Goal: Transaction & Acquisition: Purchase product/service

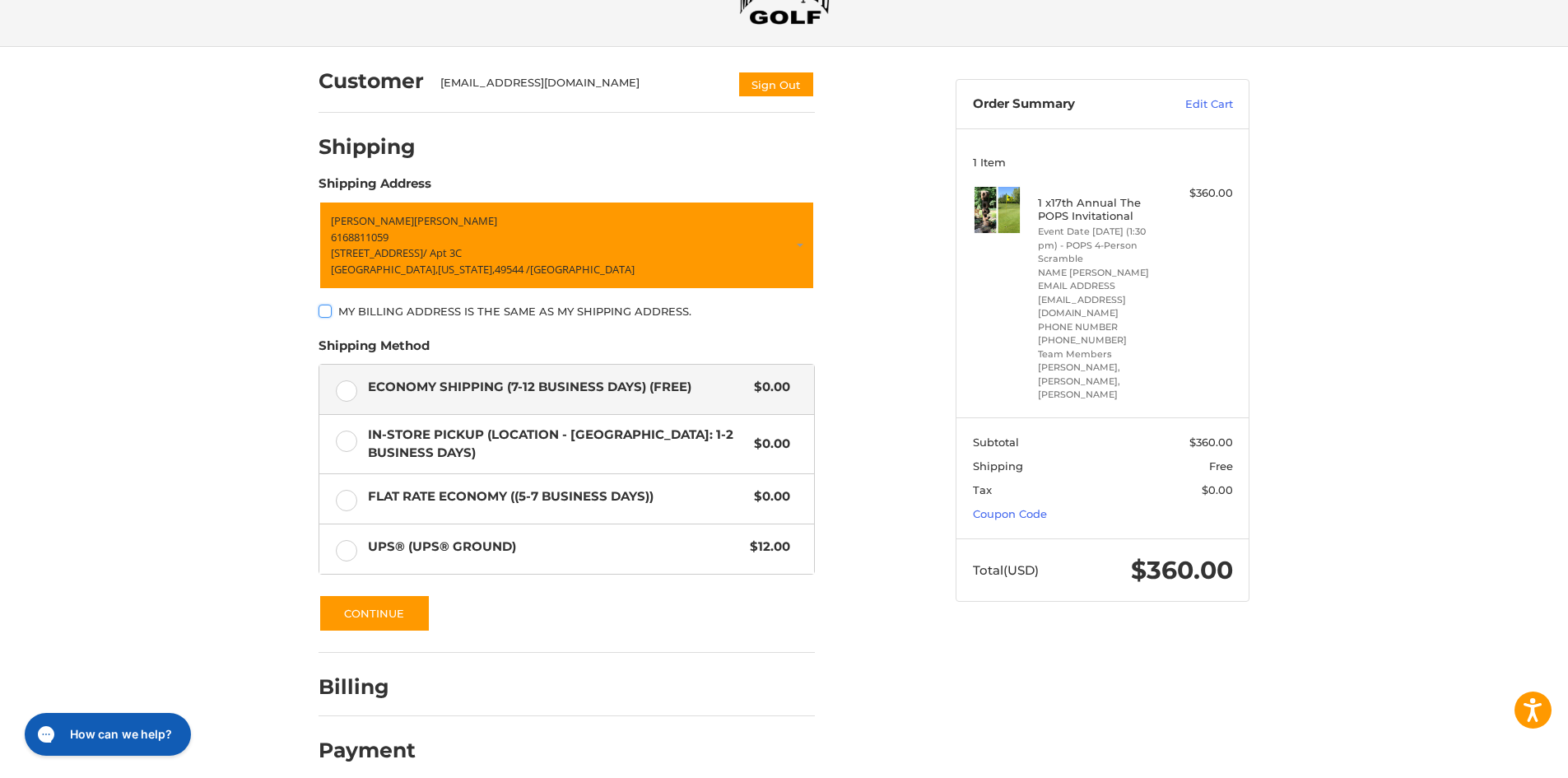
scroll to position [101, 0]
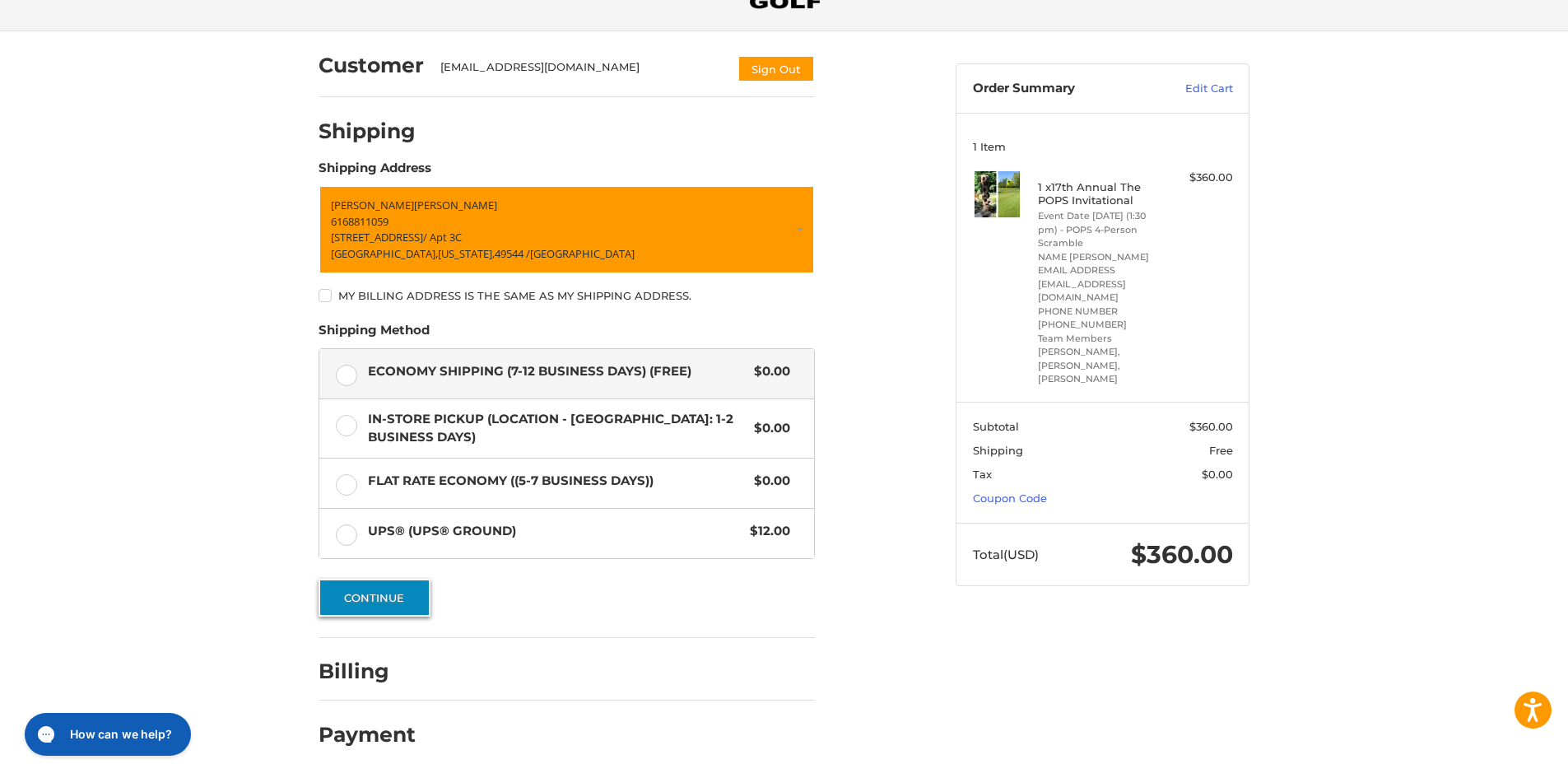
click at [378, 610] on button "Continue" at bounding box center [374, 598] width 112 height 38
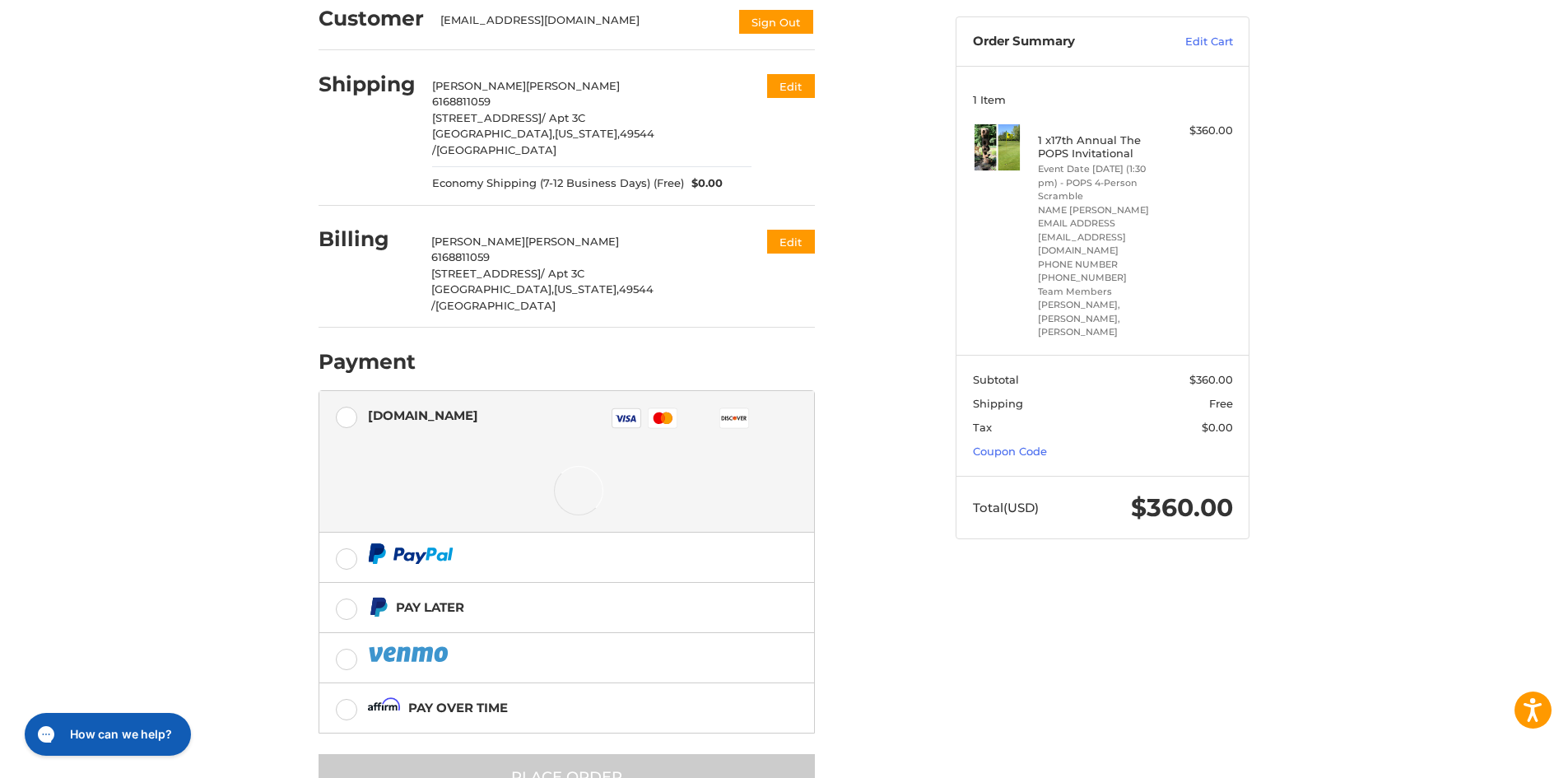
scroll to position [173, 0]
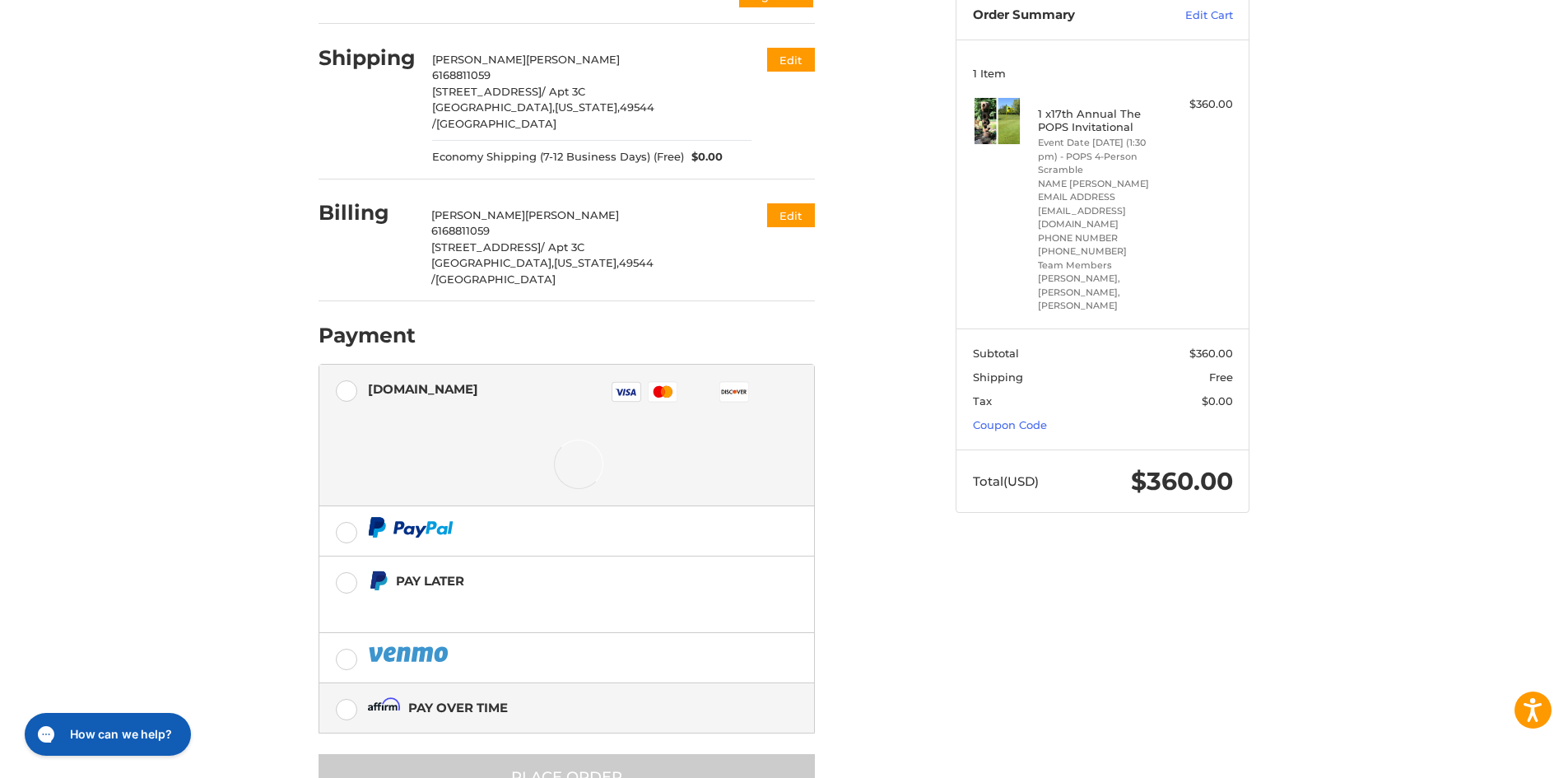
click at [461, 694] on div "Pay over time" at bounding box center [458, 707] width 100 height 27
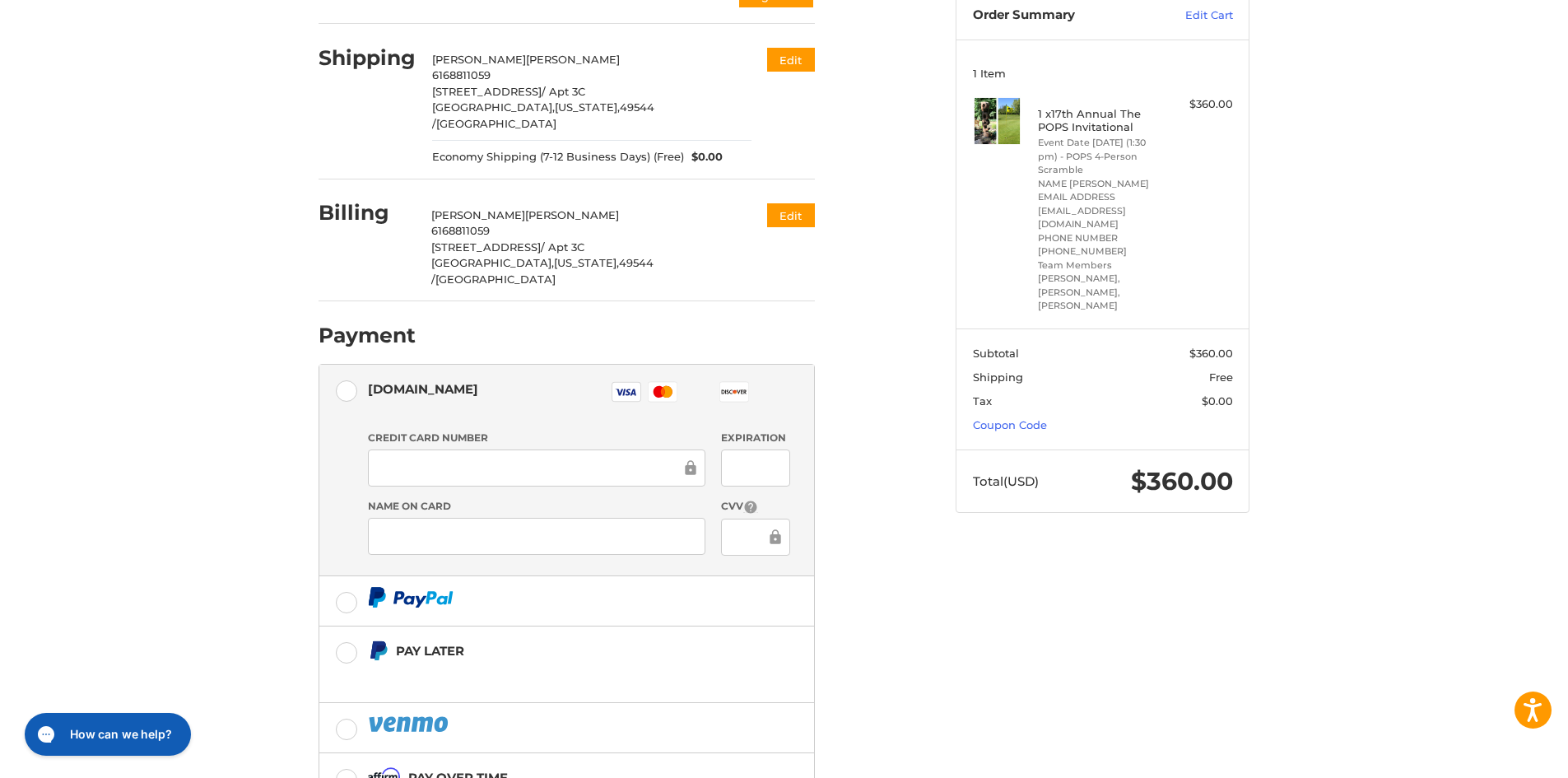
scroll to position [270, 0]
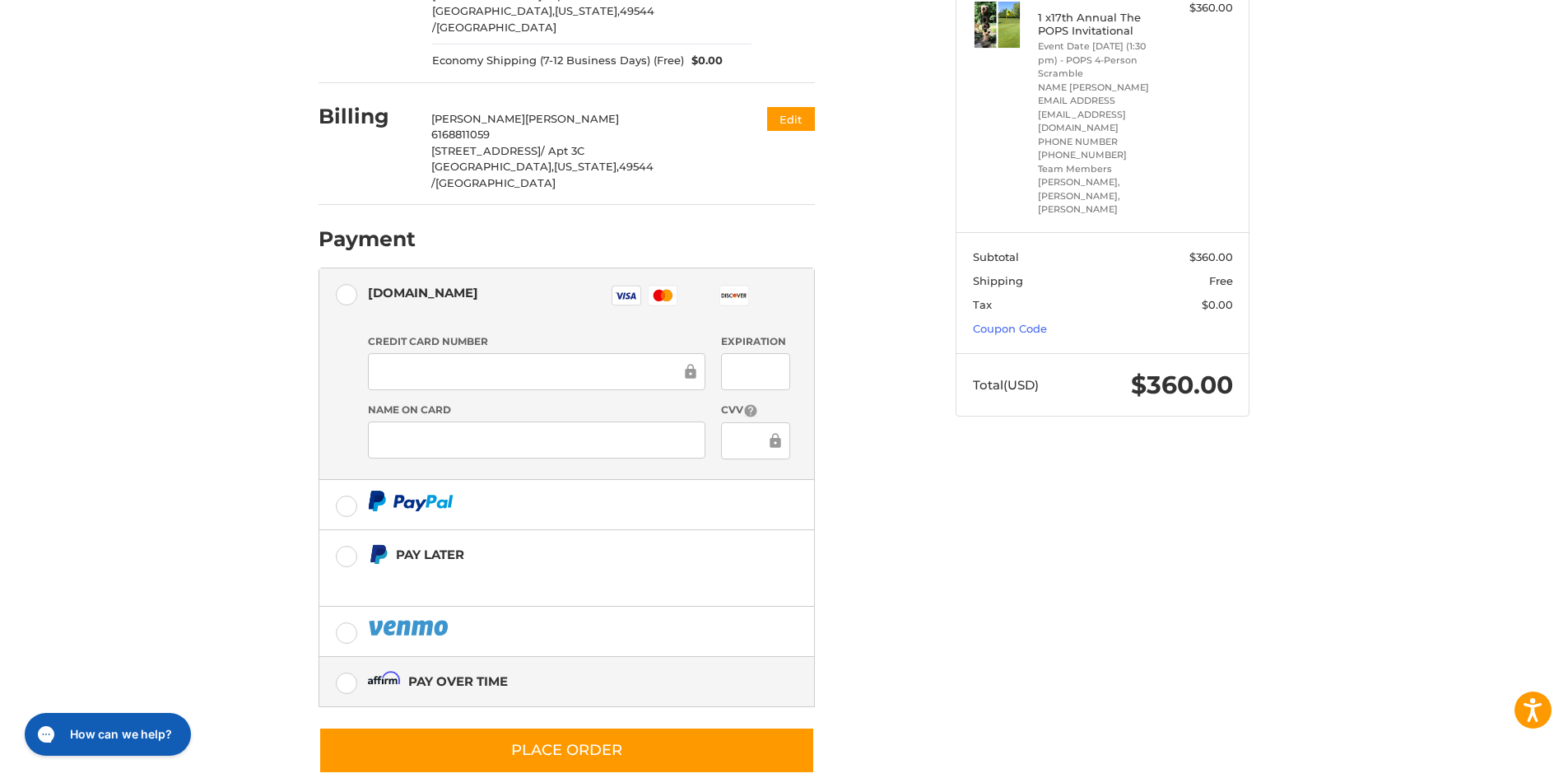
click at [354, 656] on label "Pay over time" at bounding box center [566, 681] width 495 height 50
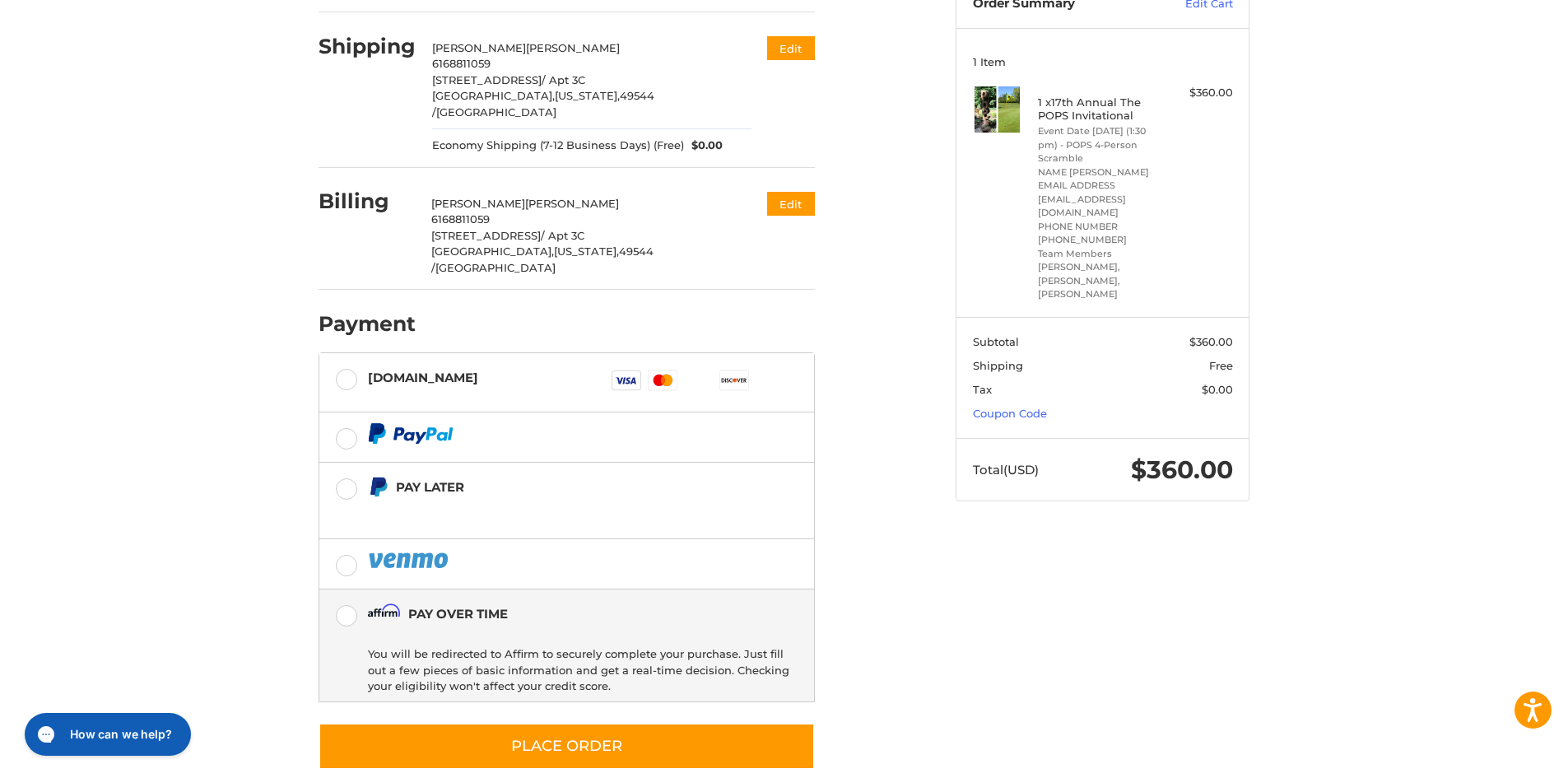
scroll to position [180, 0]
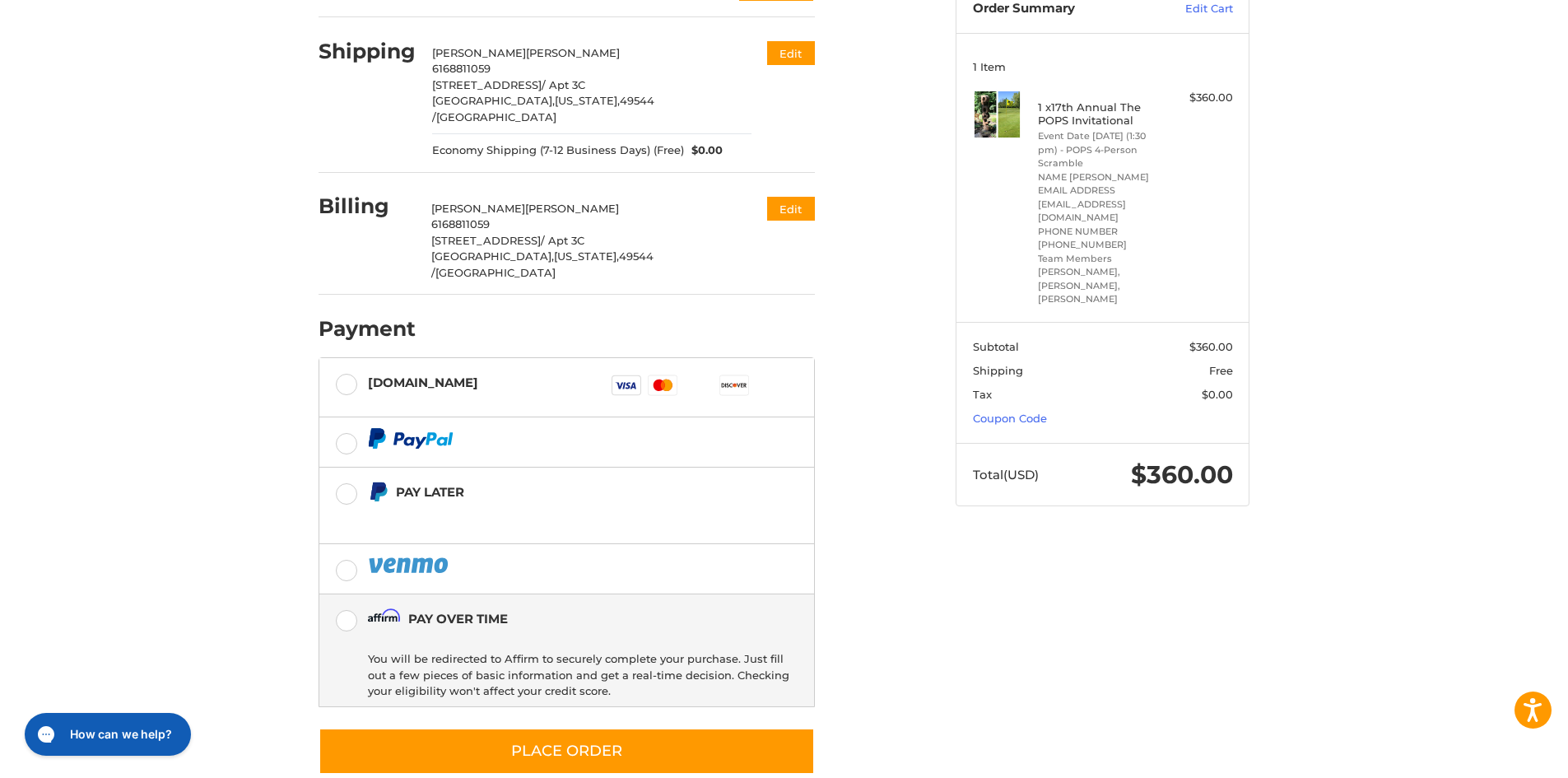
click at [528, 692] on form "Payment Methods Pay over time [DOMAIN_NAME] Visa Master Amex Discover Diners Cl…" at bounding box center [566, 566] width 496 height 418
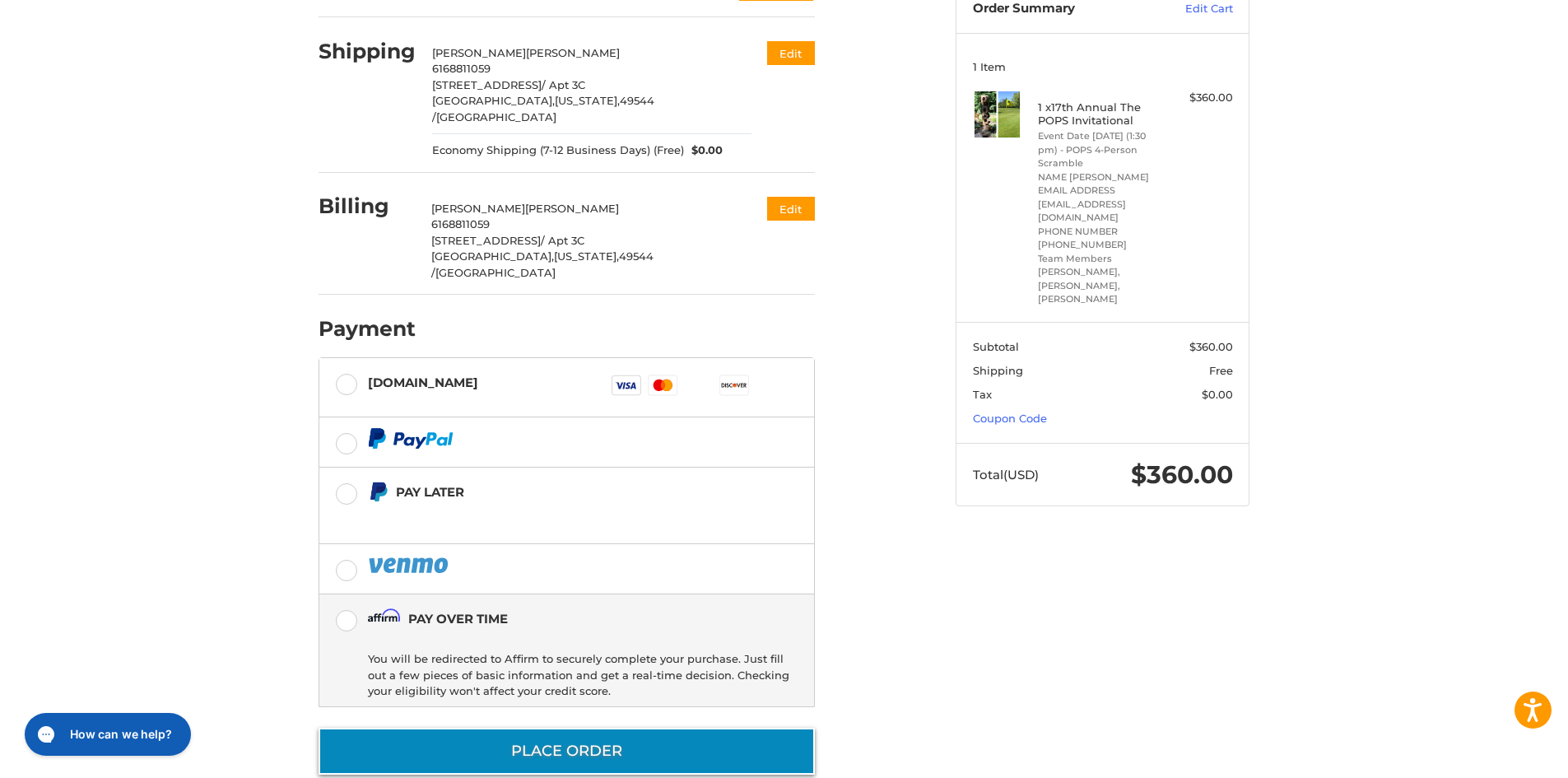
click at [534, 727] on button "Place Order" at bounding box center [566, 750] width 496 height 47
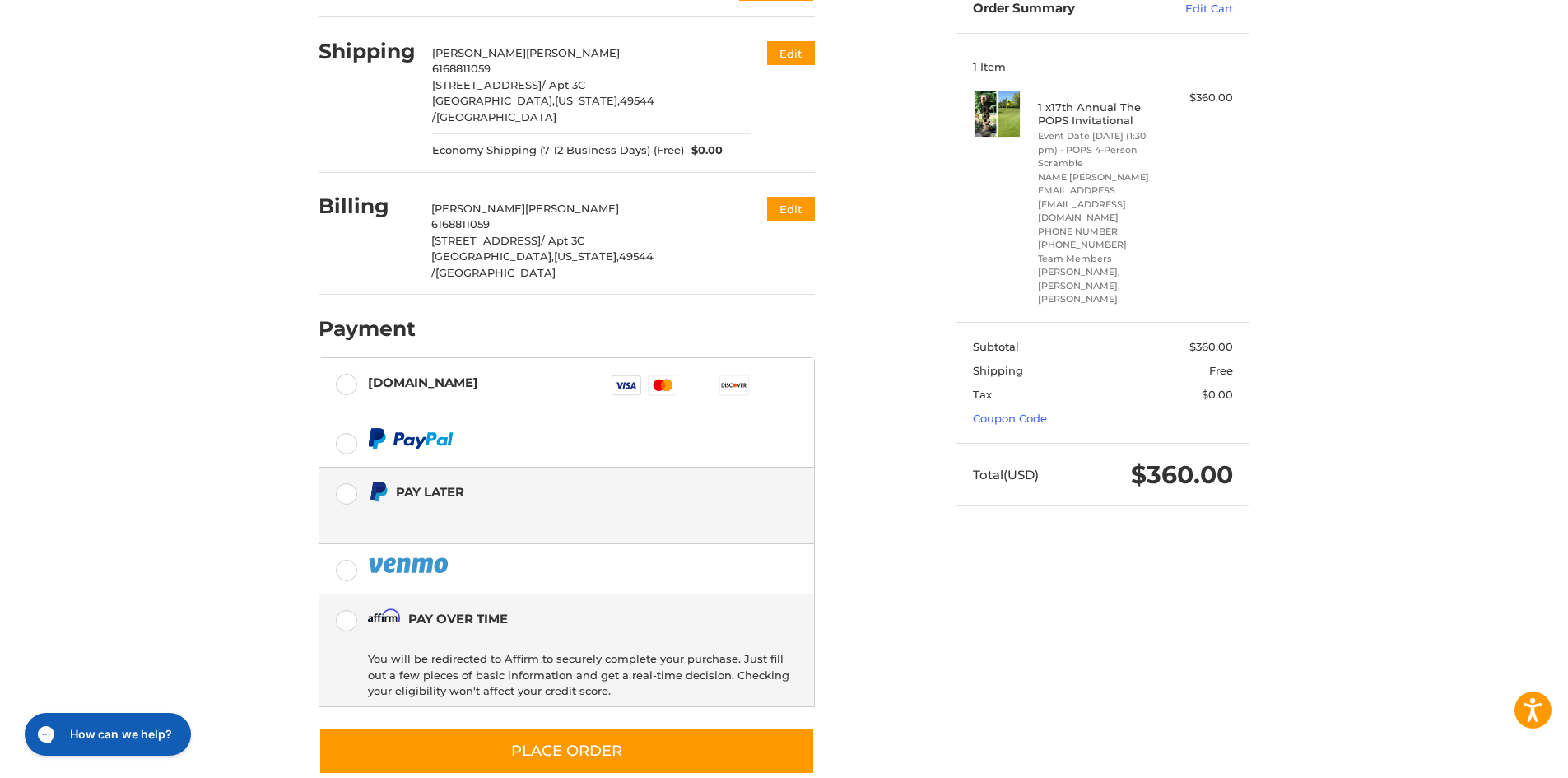
click at [345, 468] on label "Pay Later" at bounding box center [566, 505] width 495 height 76
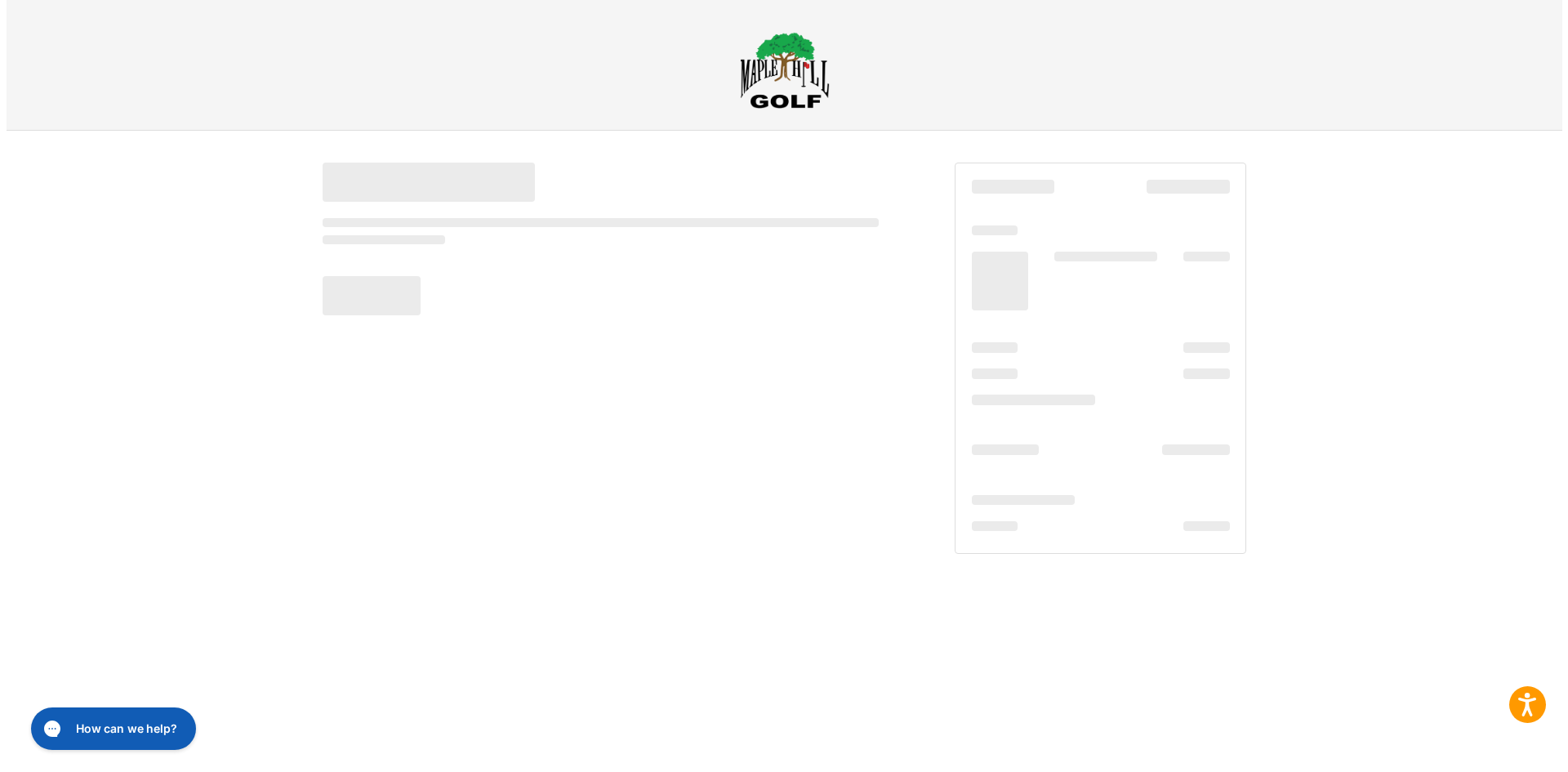
scroll to position [0, 0]
